Goal: Task Accomplishment & Management: Manage account settings

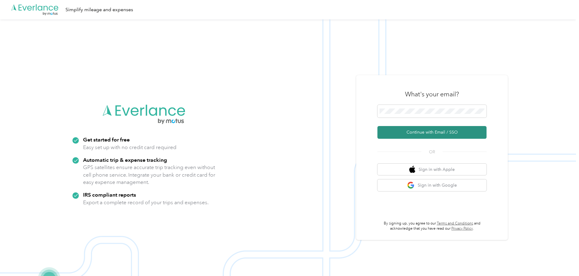
click at [458, 133] on button "Continue with Email / SSO" at bounding box center [431, 132] width 109 height 13
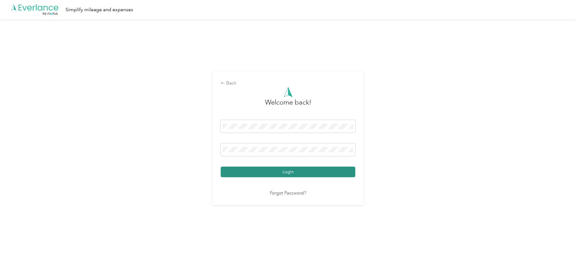
click at [294, 174] on button "Login" at bounding box center [288, 172] width 134 height 11
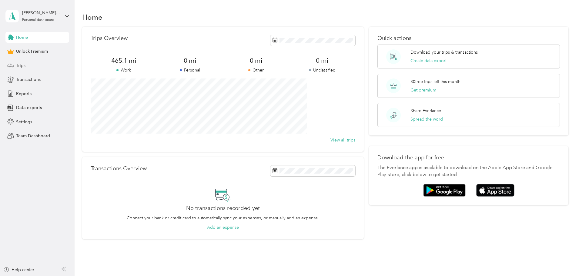
click at [20, 62] on span "Trips" at bounding box center [20, 65] width 9 height 6
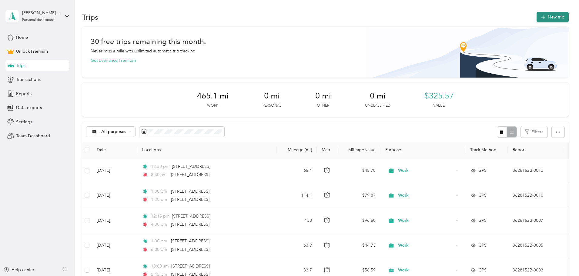
click at [536, 15] on button "New trip" at bounding box center [552, 17] width 32 height 11
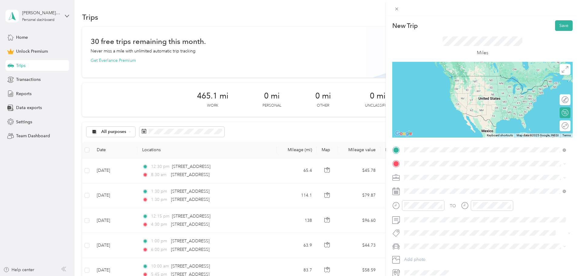
click at [456, 171] on span "[STREET_ADDRESS][US_STATE]" at bounding box center [445, 171] width 61 height 5
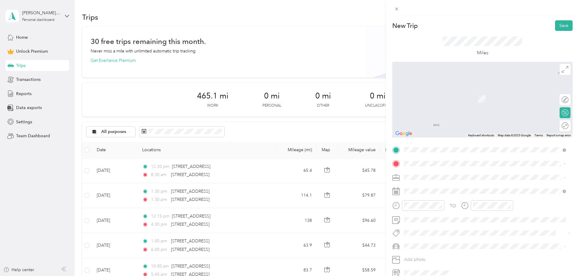
click at [450, 185] on span "[STREET_ADDRESS][US_STATE]" at bounding box center [445, 183] width 61 height 5
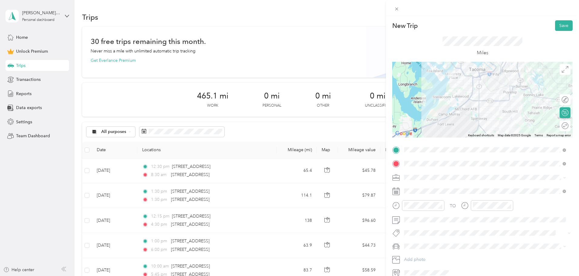
click at [425, 186] on div "Work" at bounding box center [485, 188] width 158 height 6
click at [405, 210] on div at bounding box center [423, 205] width 42 height 11
click at [403, 207] on div at bounding box center [423, 205] width 42 height 11
click at [470, 206] on div at bounding box center [491, 205] width 42 height 11
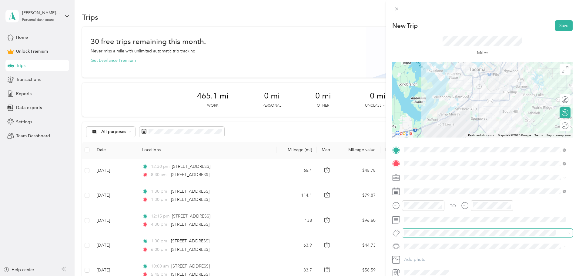
scroll to position [28, 0]
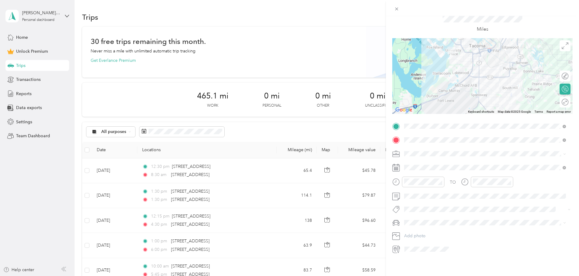
click at [433, 228] on span "Volkswagon Passat" at bounding box center [423, 226] width 35 height 5
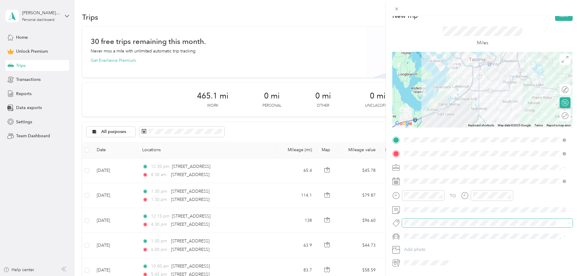
scroll to position [0, 0]
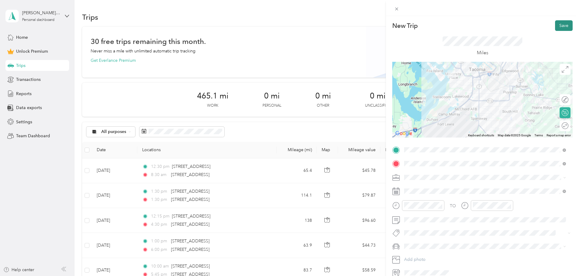
click at [559, 27] on button "Save" at bounding box center [564, 25] width 18 height 11
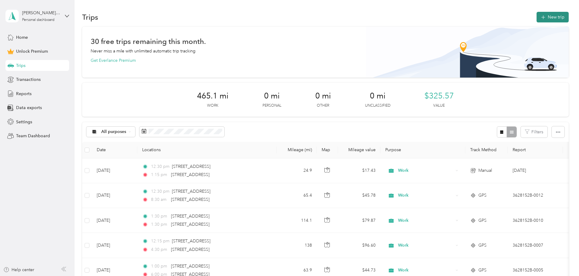
click at [536, 19] on button "New trip" at bounding box center [552, 17] width 32 height 11
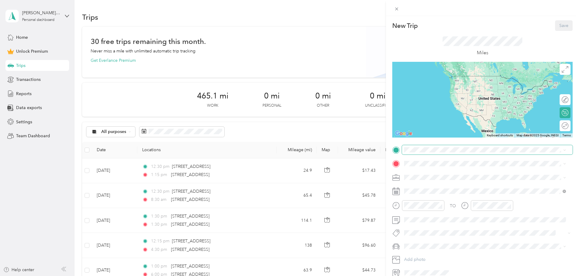
click at [433, 153] on span at bounding box center [487, 150] width 171 height 10
click at [435, 174] on span "[STREET_ADDRESS][US_STATE]" at bounding box center [445, 171] width 61 height 5
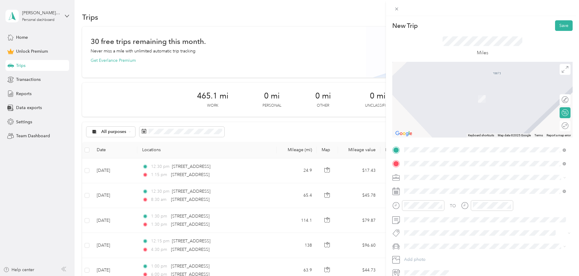
click at [445, 190] on div "[STREET_ADDRESS][US_STATE]" at bounding box center [485, 186] width 158 height 8
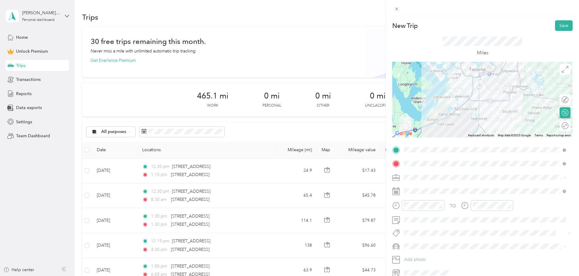
click at [423, 184] on li "Work" at bounding box center [485, 186] width 166 height 11
click at [401, 205] on div at bounding box center [418, 205] width 52 height 11
click at [432, 255] on span "Volkswagon Passat" at bounding box center [423, 256] width 35 height 5
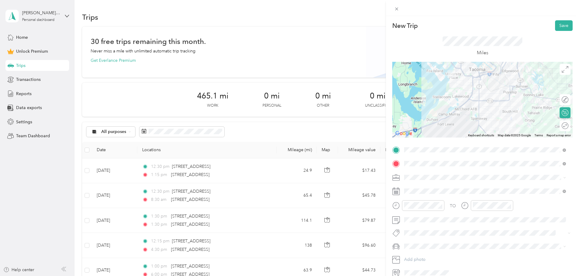
scroll to position [28, 0]
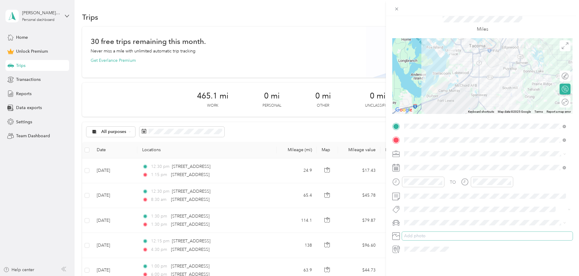
click at [426, 232] on button "Add photo" at bounding box center [487, 236] width 171 height 8
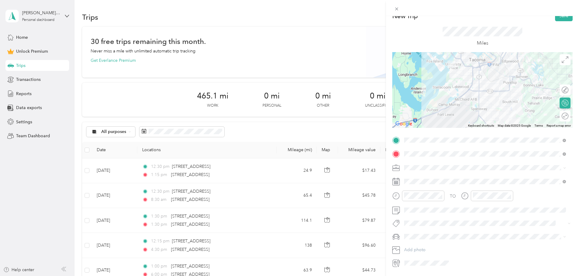
scroll to position [0, 0]
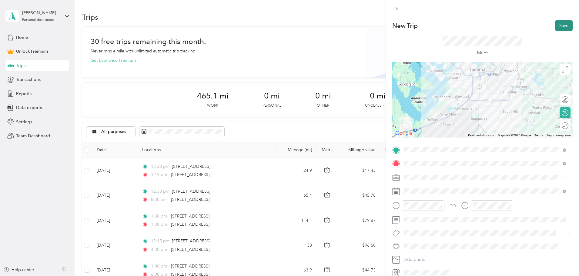
click at [561, 25] on button "Save" at bounding box center [564, 25] width 18 height 11
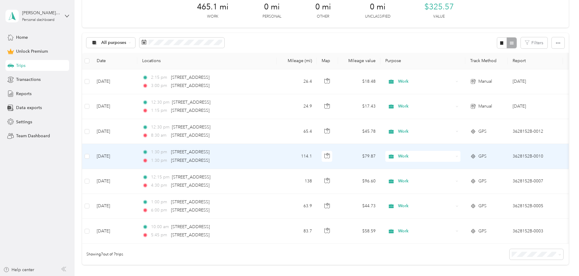
scroll to position [91, 0]
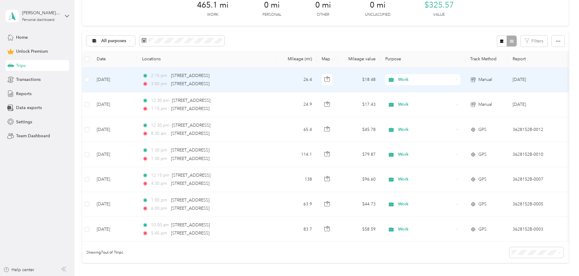
click at [269, 79] on div "2:15 pm [STREET_ADDRESS] 3:00 pm [STREET_ADDRESS][GEOGRAPHIC_DATA]" at bounding box center [205, 79] width 127 height 15
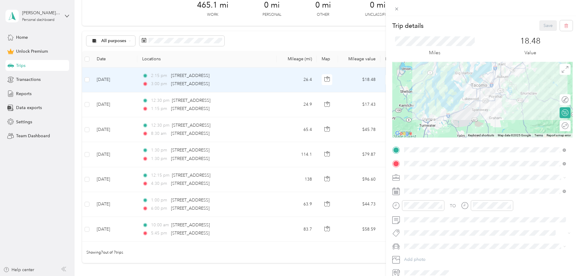
click at [300, 76] on div "Trip details Save This trip cannot be edited because it is either under review,…" at bounding box center [289, 138] width 579 height 276
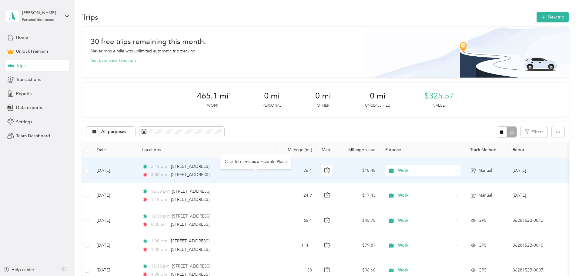
click at [282, 165] on div "Click to name as a Favorite Place" at bounding box center [255, 161] width 71 height 15
drag, startPoint x: 274, startPoint y: 164, endPoint x: 212, endPoint y: 165, distance: 62.4
click at [212, 165] on div "2:15 pm [STREET_ADDRESS]" at bounding box center [205, 166] width 127 height 7
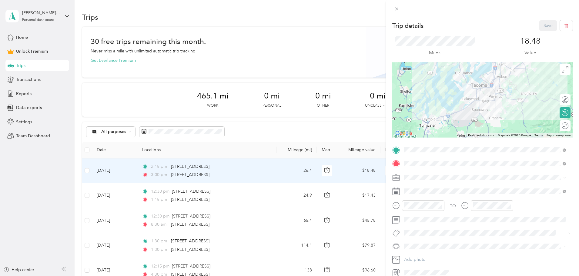
drag, startPoint x: 212, startPoint y: 165, endPoint x: 295, endPoint y: 164, distance: 83.6
click at [295, 164] on div "Trip details Save This trip cannot be edited because it is either under review,…" at bounding box center [289, 138] width 579 height 276
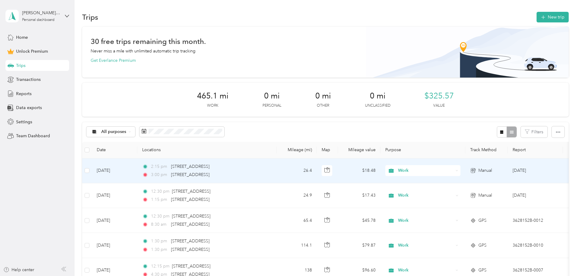
drag, startPoint x: 274, startPoint y: 167, endPoint x: 211, endPoint y: 165, distance: 63.6
click at [211, 165] on div "2:15 pm [STREET_ADDRESS]" at bounding box center [205, 166] width 127 height 7
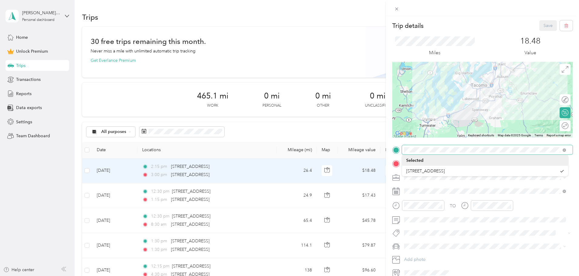
click at [403, 150] on span at bounding box center [487, 150] width 171 height 10
